Goal: Information Seeking & Learning: Learn about a topic

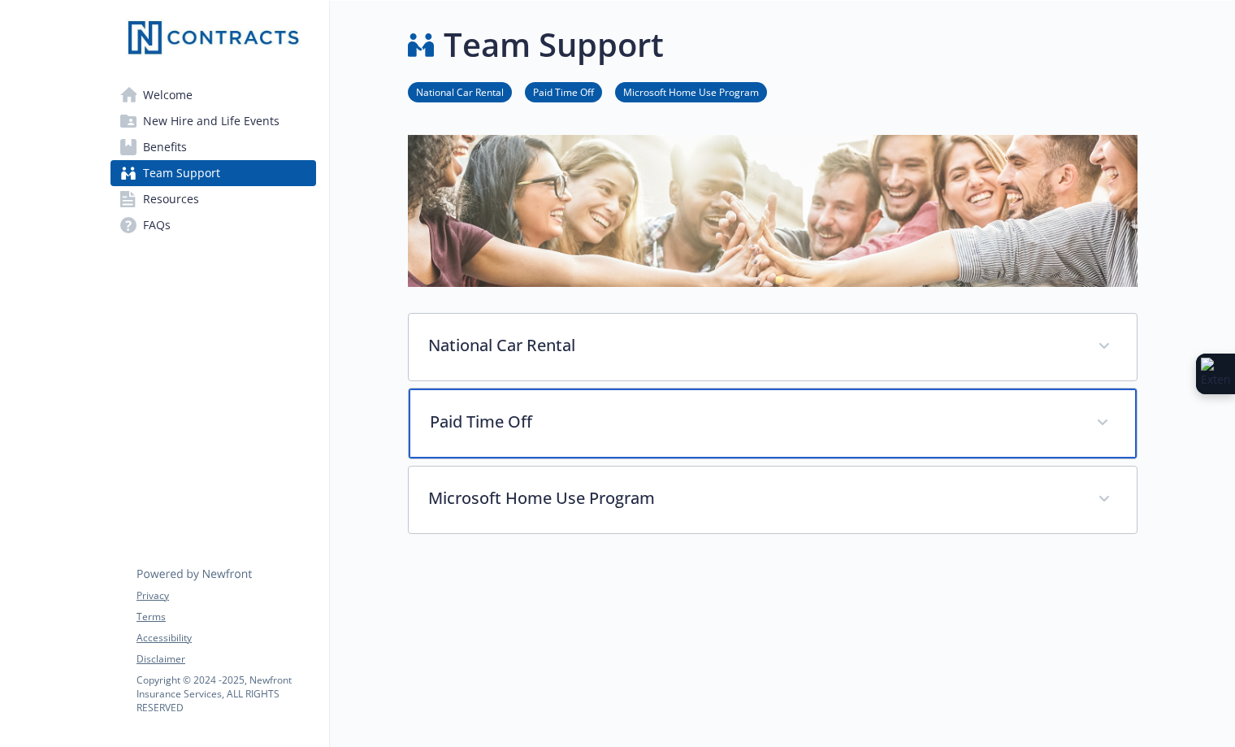
click at [1099, 415] on span at bounding box center [1103, 423] width 26 height 26
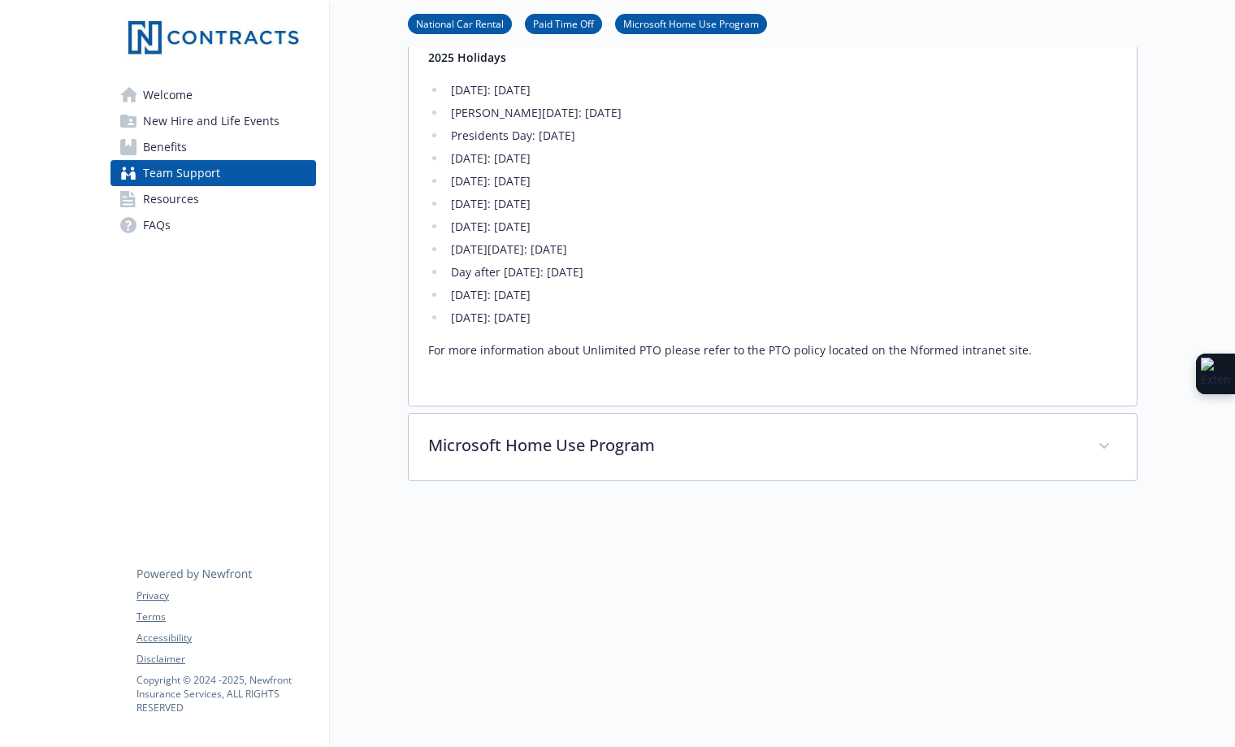
scroll to position [488, 0]
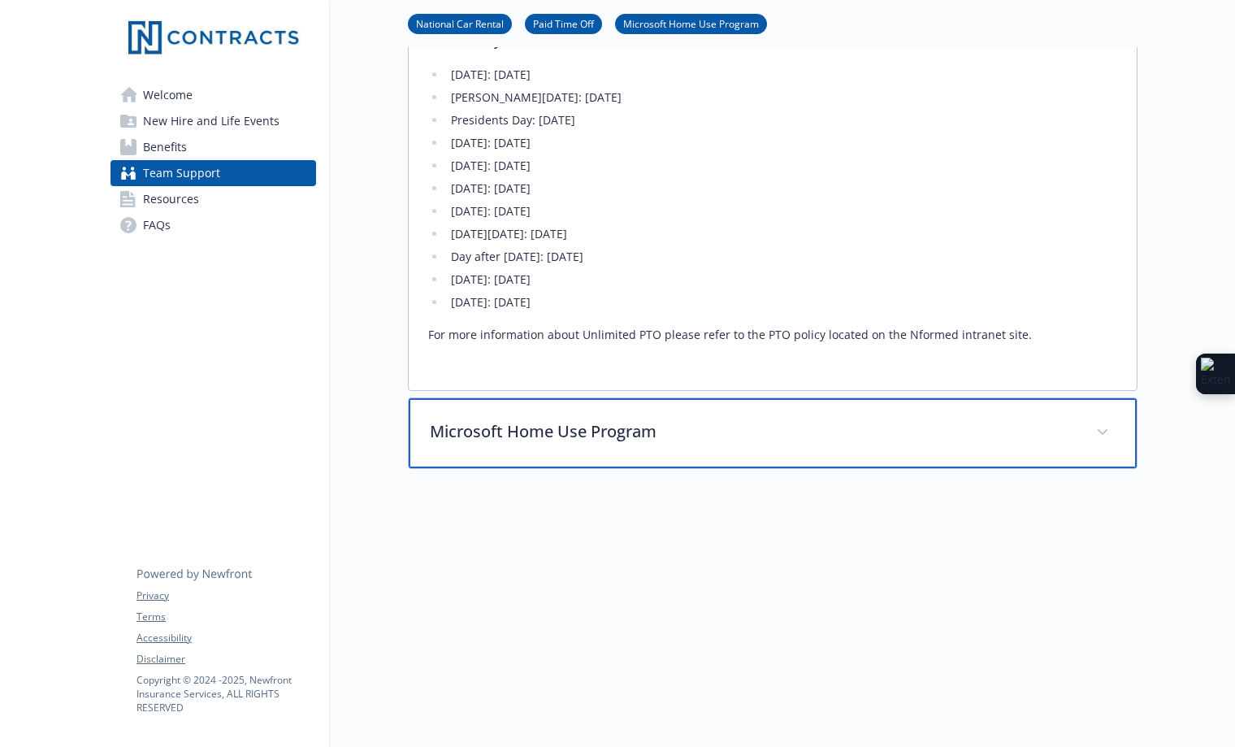
click at [1109, 430] on span at bounding box center [1103, 432] width 26 height 26
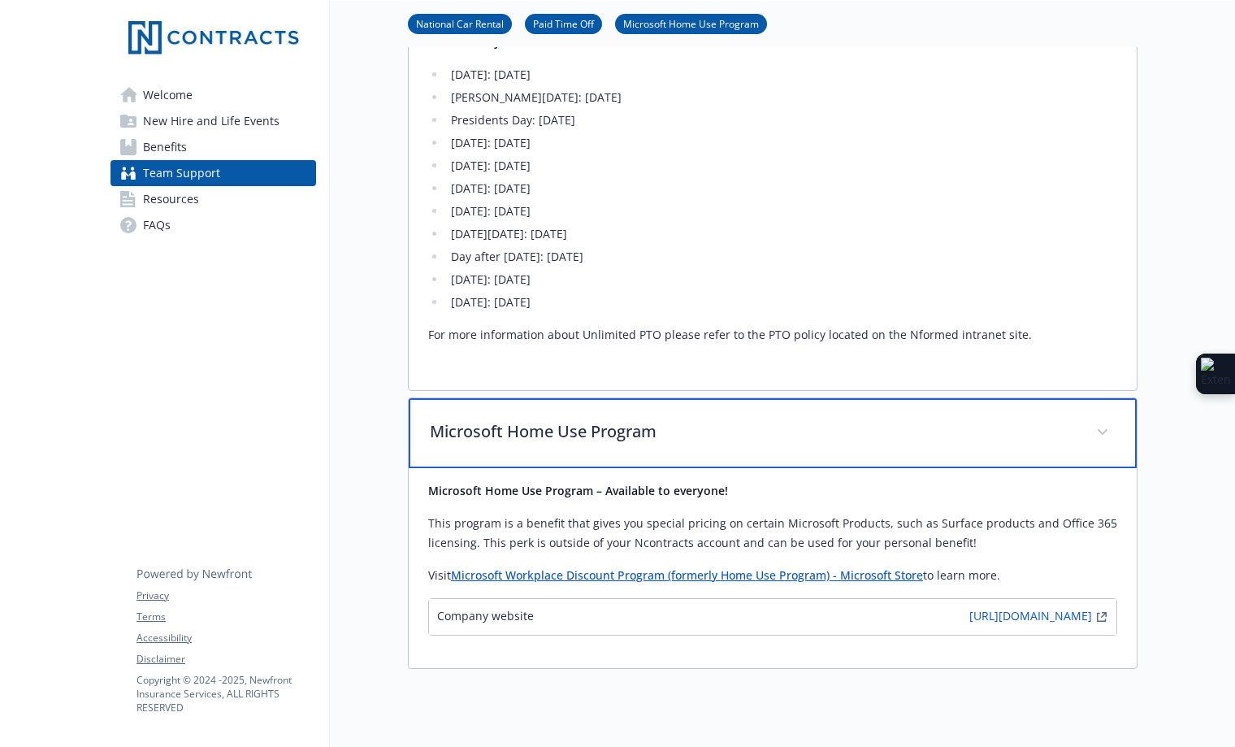
click at [1095, 427] on span at bounding box center [1103, 432] width 26 height 26
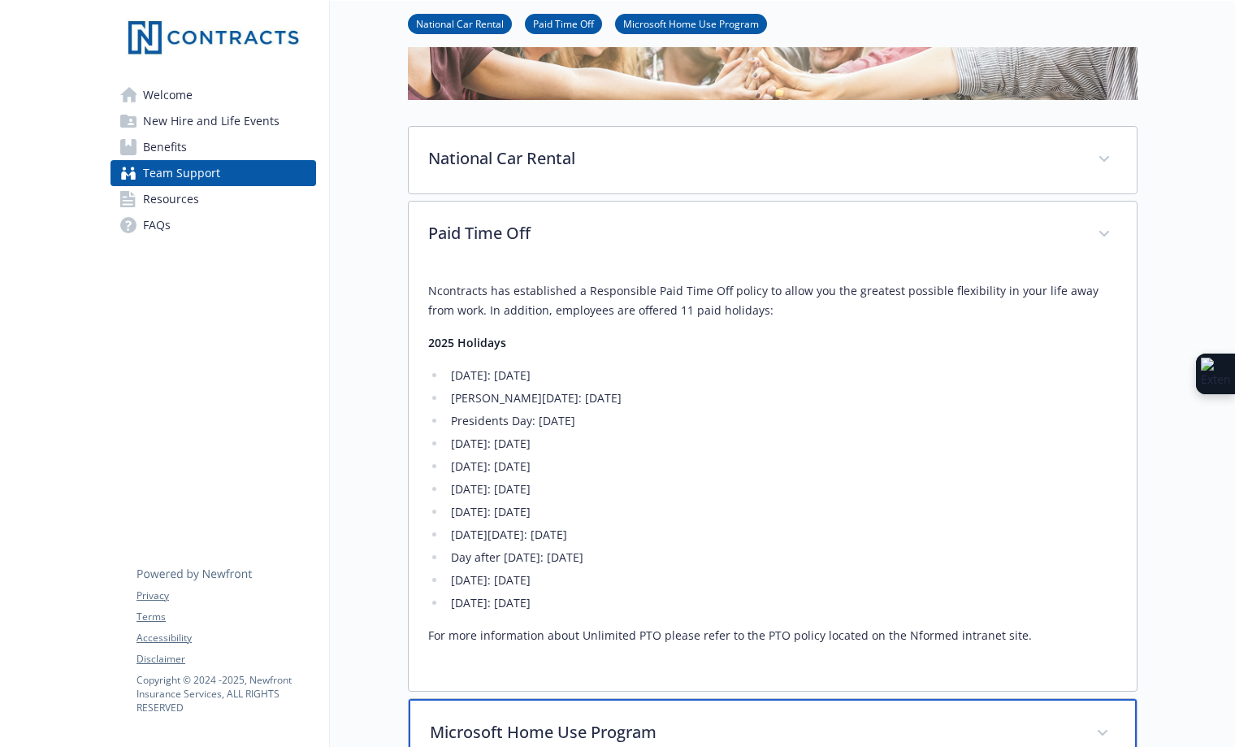
scroll to position [163, 0]
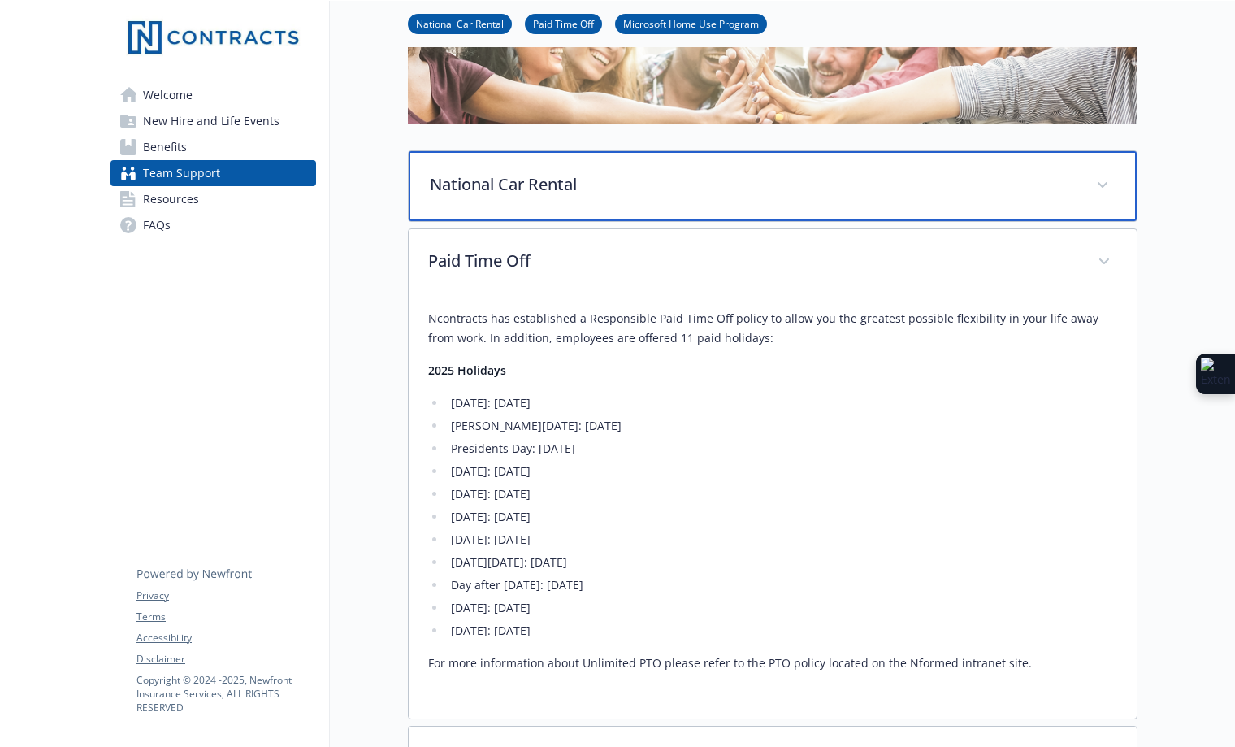
click at [1105, 182] on icon at bounding box center [1103, 185] width 10 height 7
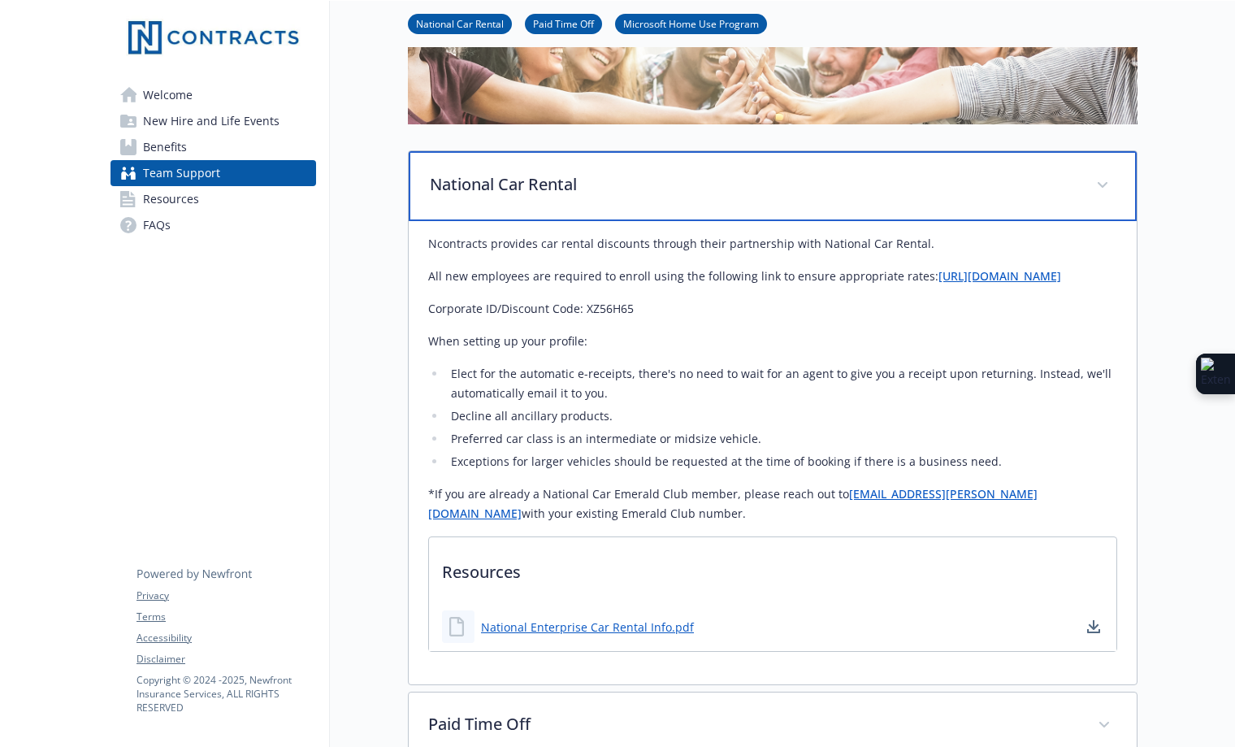
click at [1105, 182] on icon at bounding box center [1103, 185] width 10 height 7
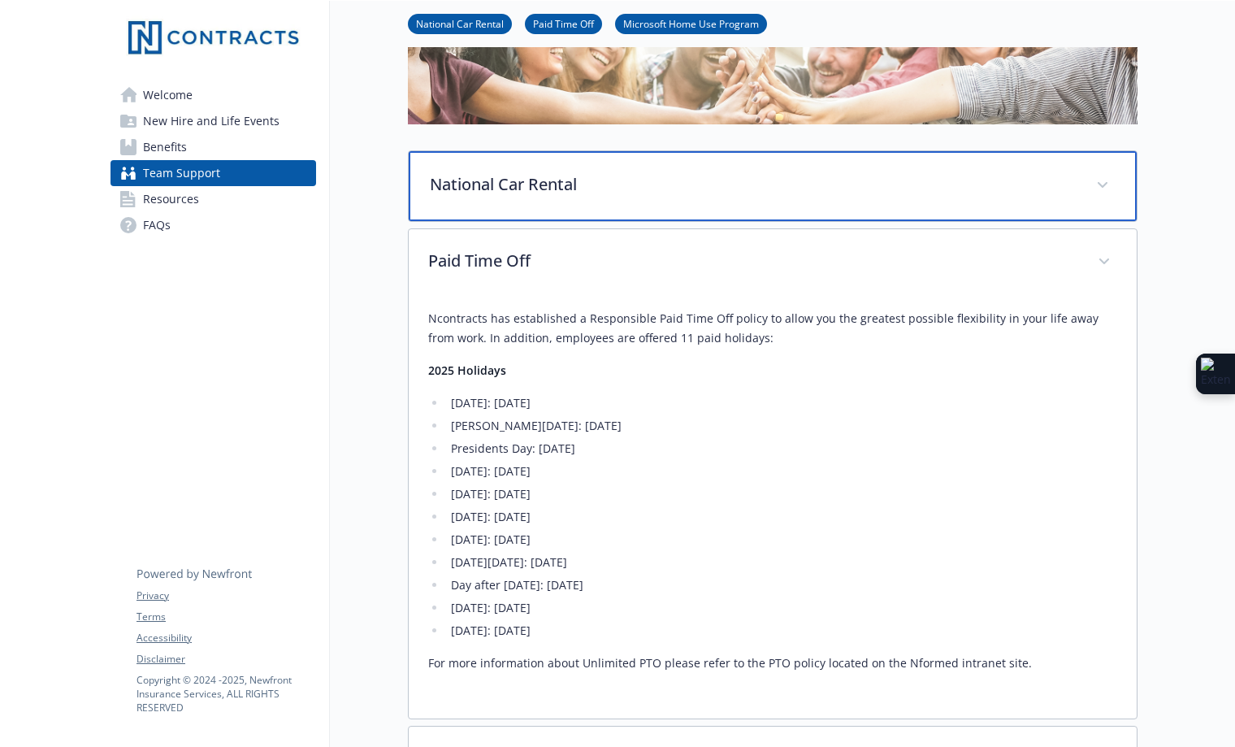
click at [1105, 182] on icon at bounding box center [1103, 185] width 10 height 7
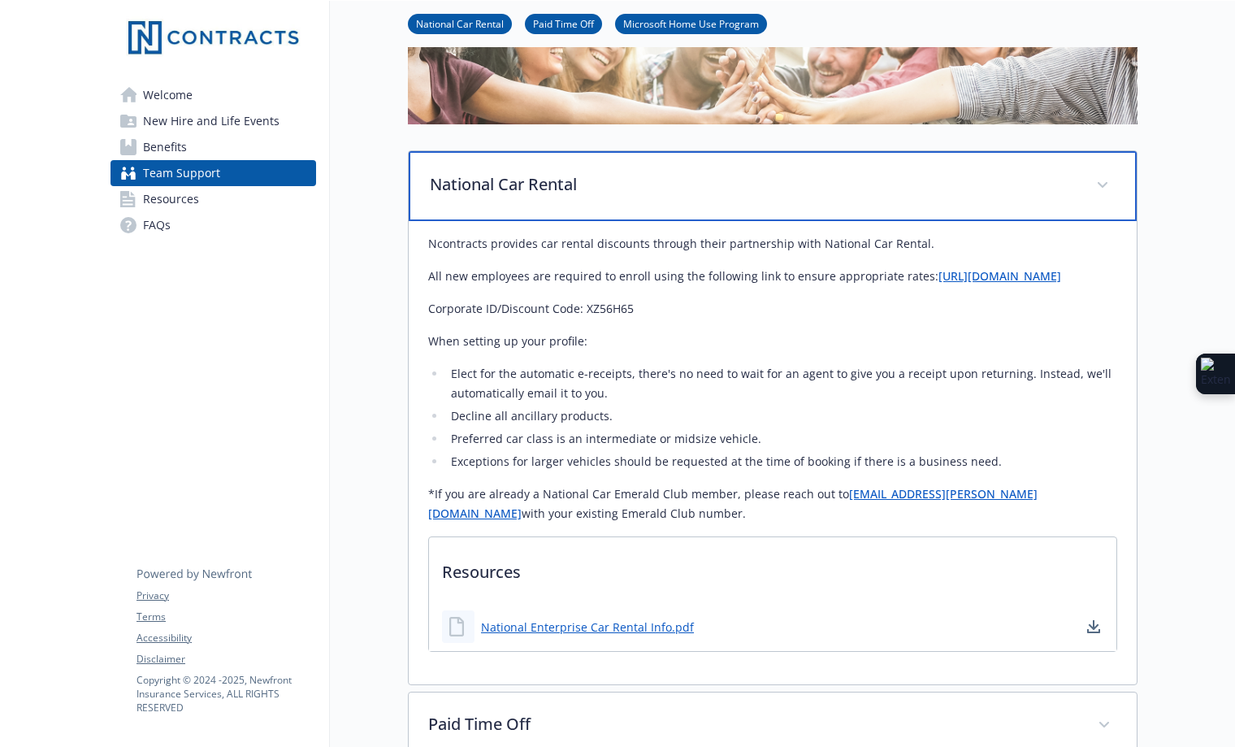
click at [1105, 182] on icon at bounding box center [1103, 185] width 10 height 7
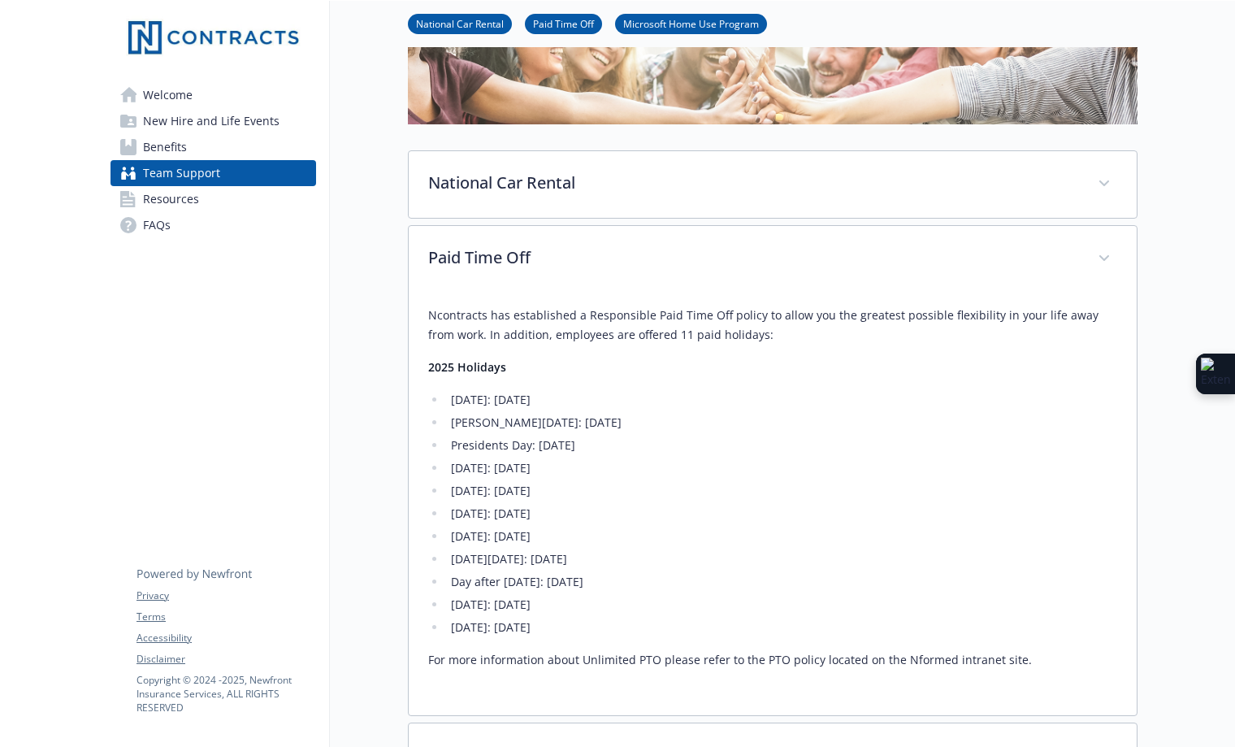
click at [1176, 159] on div at bounding box center [1187, 474] width 98 height 1273
